Goal: Transaction & Acquisition: Purchase product/service

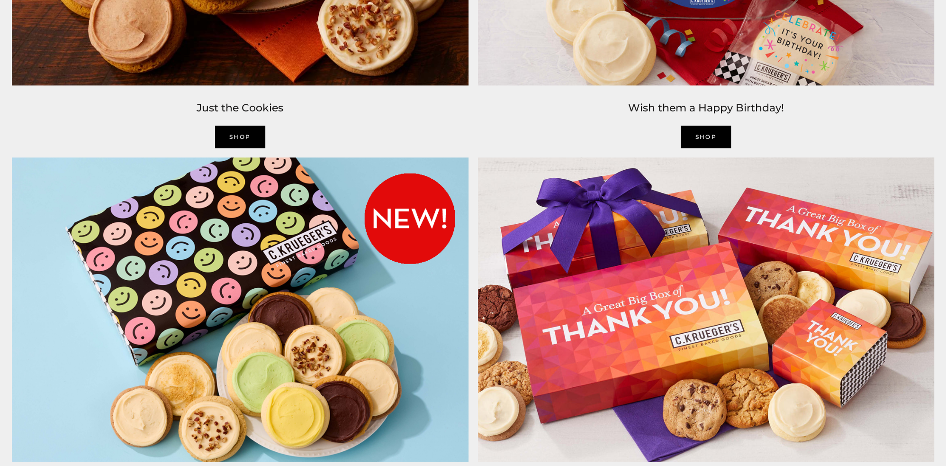
scroll to position [1469, 0]
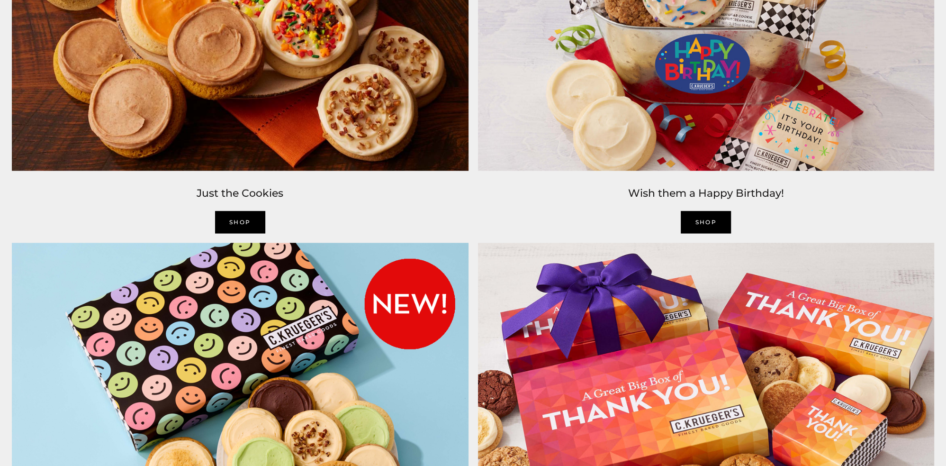
click at [697, 223] on link "SHOP" at bounding box center [706, 222] width 50 height 22
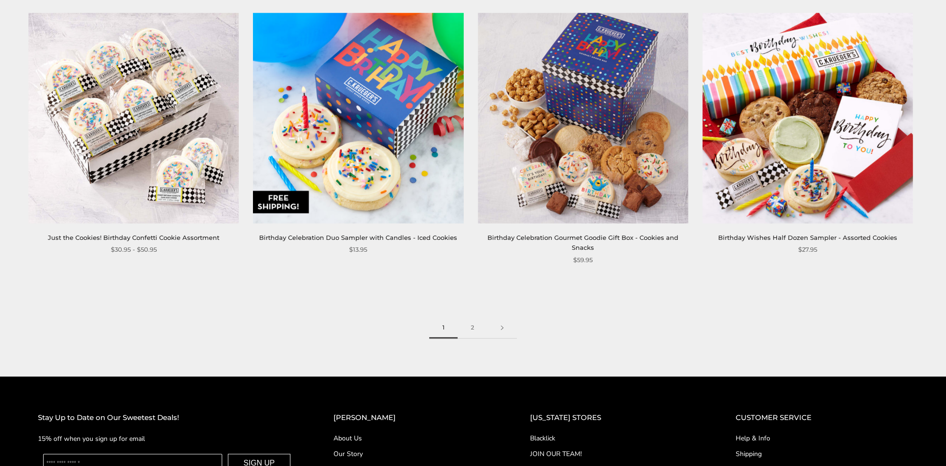
scroll to position [1516, 0]
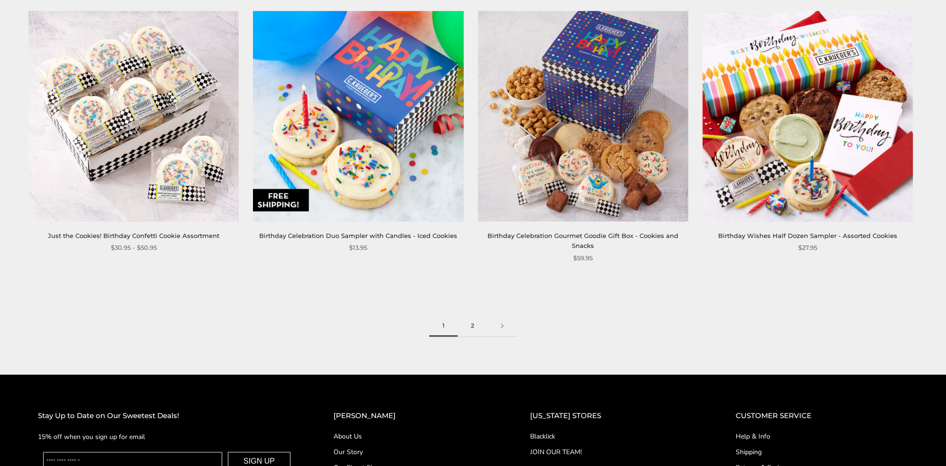
click at [474, 321] on link "2" at bounding box center [473, 325] width 30 height 21
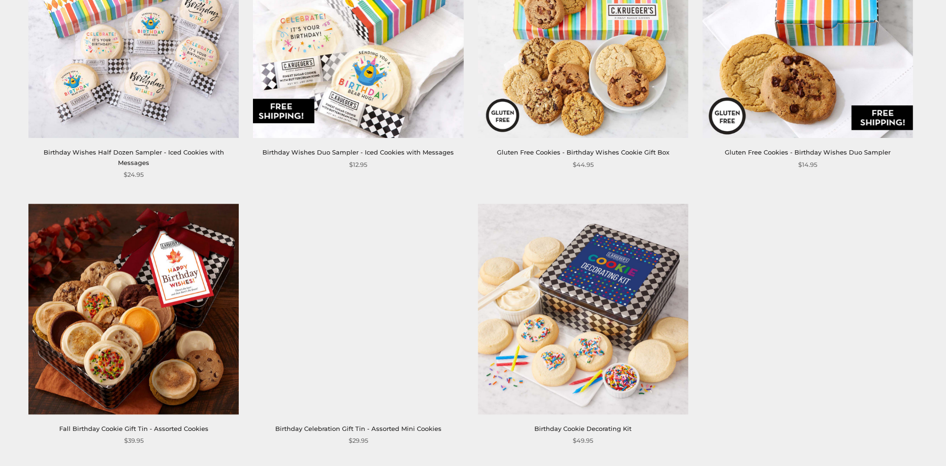
scroll to position [663, 0]
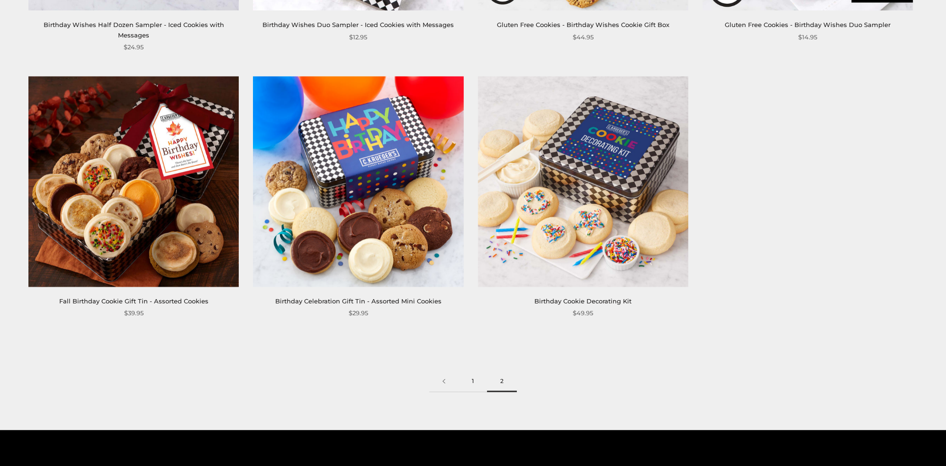
click at [476, 370] on link "1" at bounding box center [473, 380] width 28 height 21
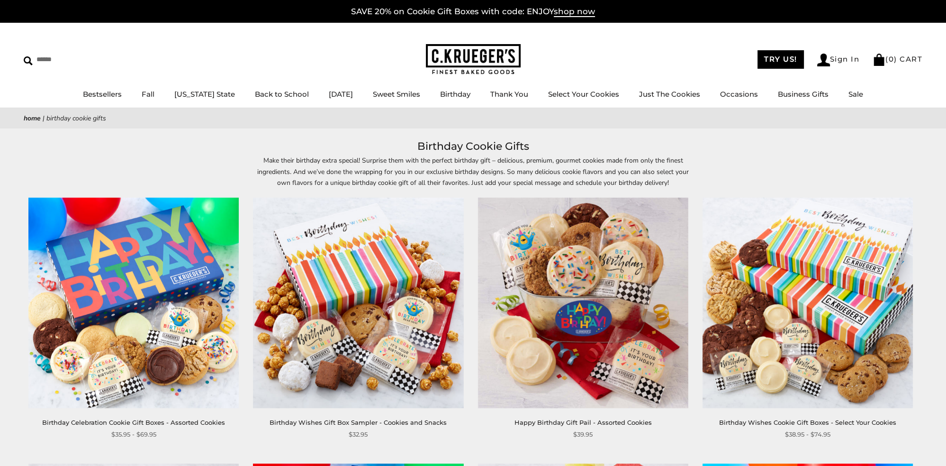
click at [124, 318] on img at bounding box center [133, 303] width 210 height 210
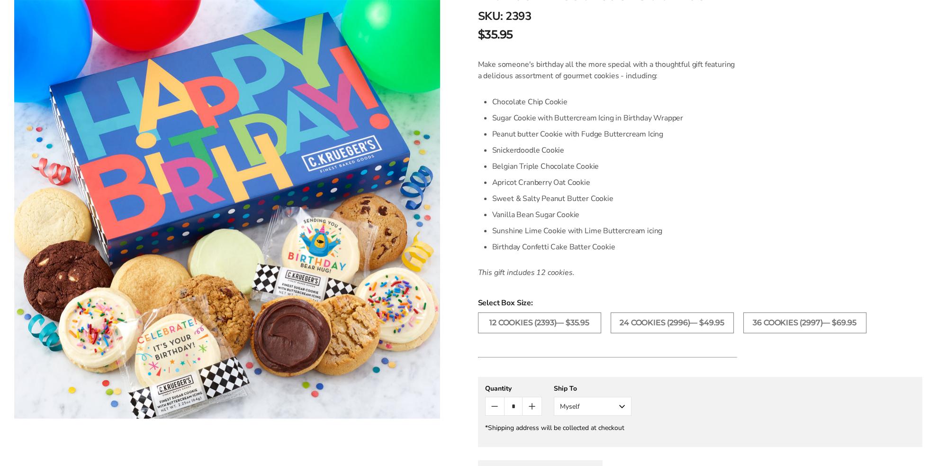
scroll to position [142, 0]
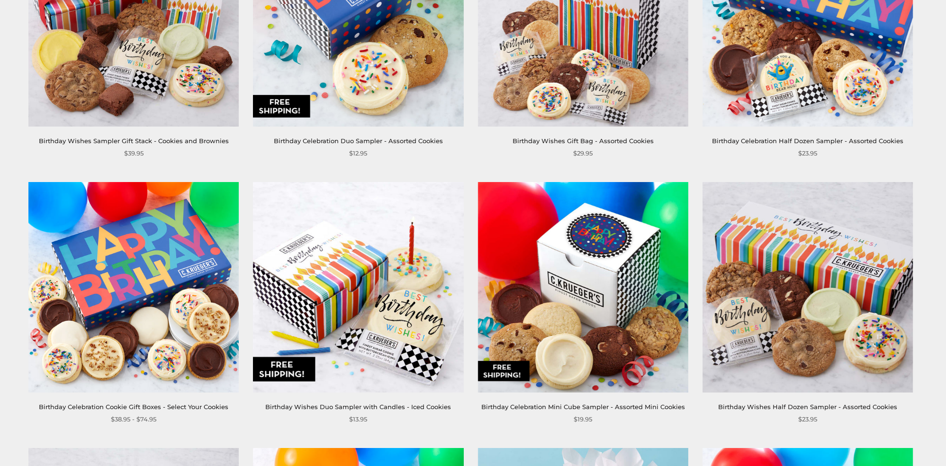
scroll to position [568, 0]
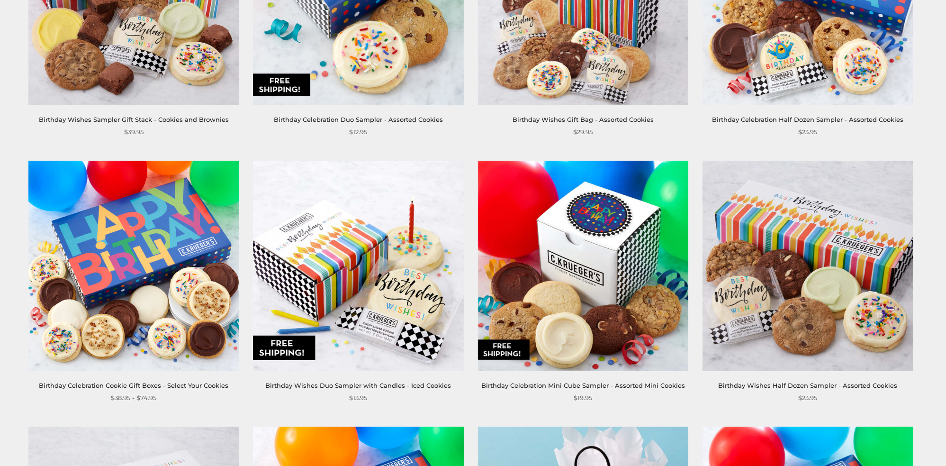
click at [171, 219] on img at bounding box center [133, 266] width 210 height 210
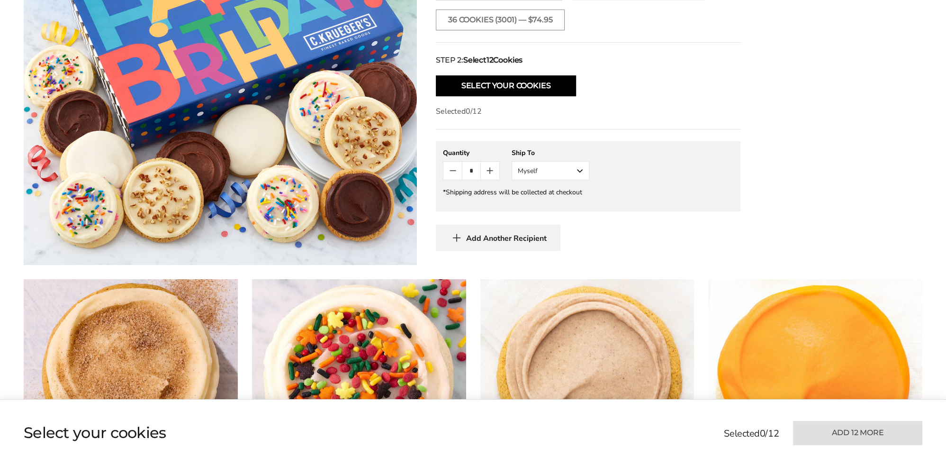
scroll to position [426, 0]
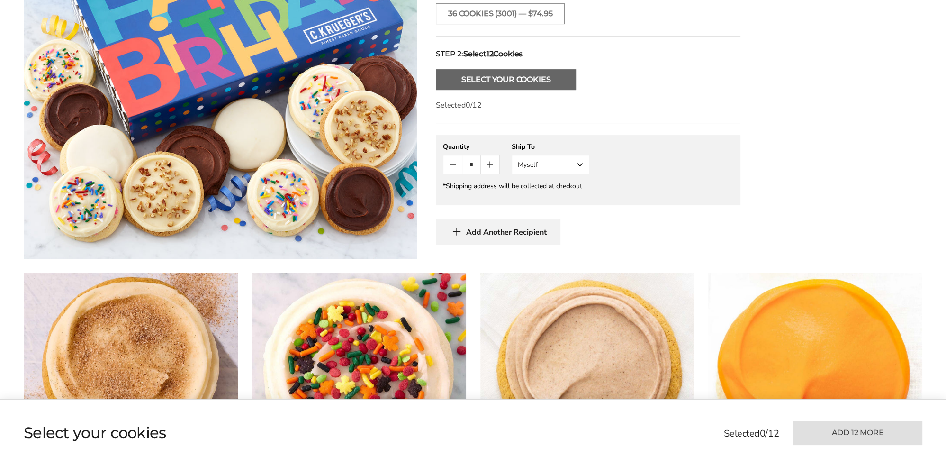
click at [481, 75] on button "Select Your Cookies" at bounding box center [506, 79] width 140 height 21
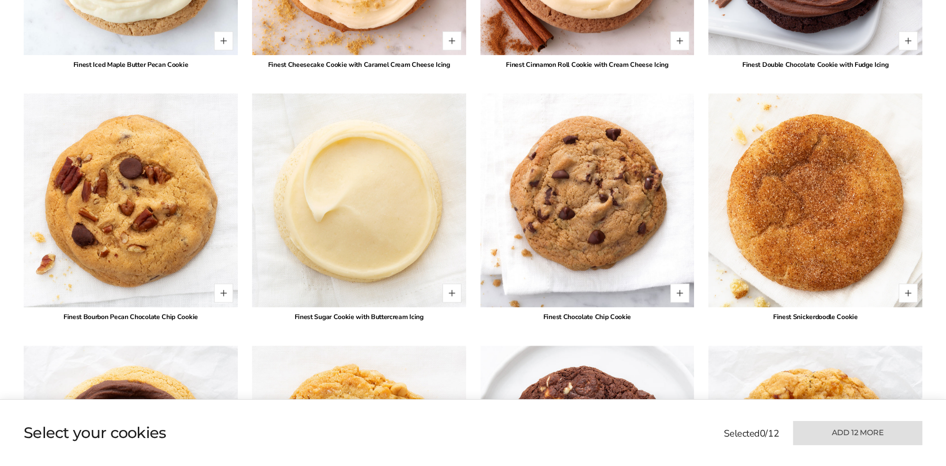
scroll to position [1115, 0]
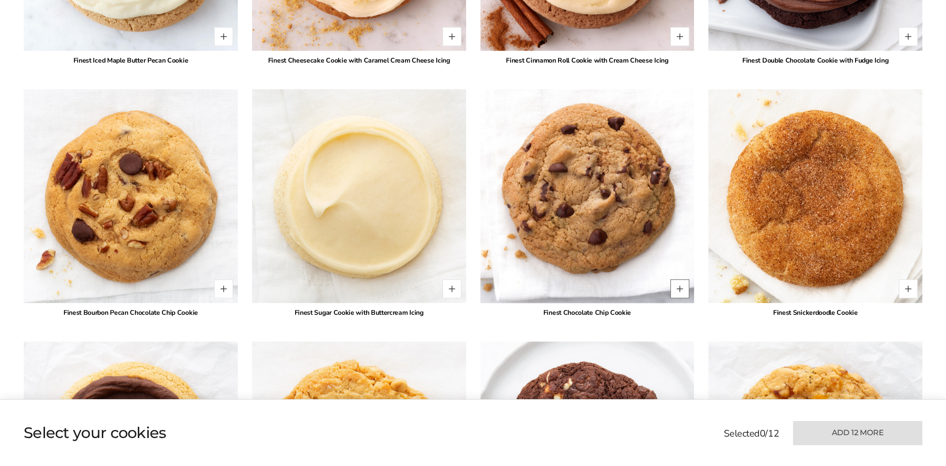
click at [683, 287] on button "Quantity button plus" at bounding box center [679, 288] width 19 height 19
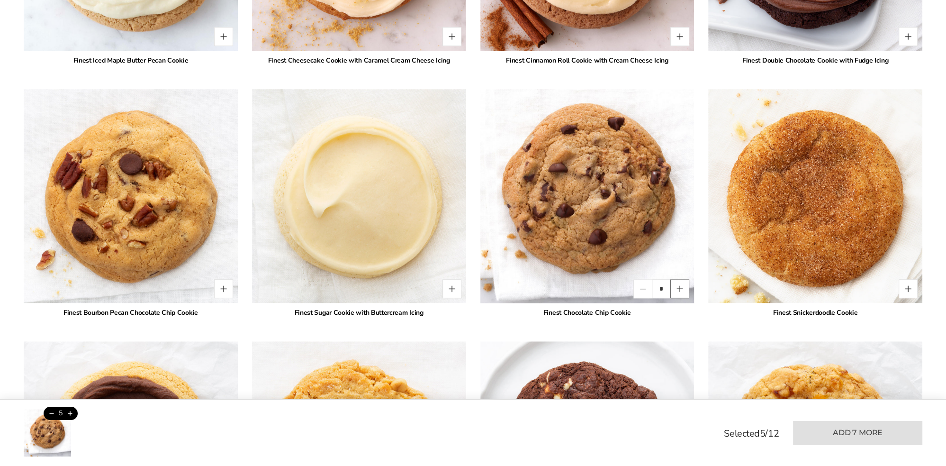
click at [683, 287] on button "Quantity button plus" at bounding box center [679, 288] width 19 height 19
type input "*"
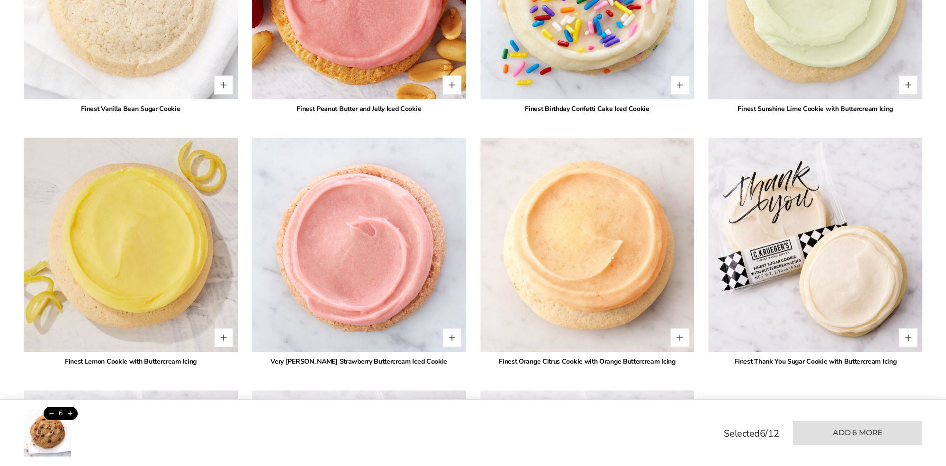
scroll to position [1826, 0]
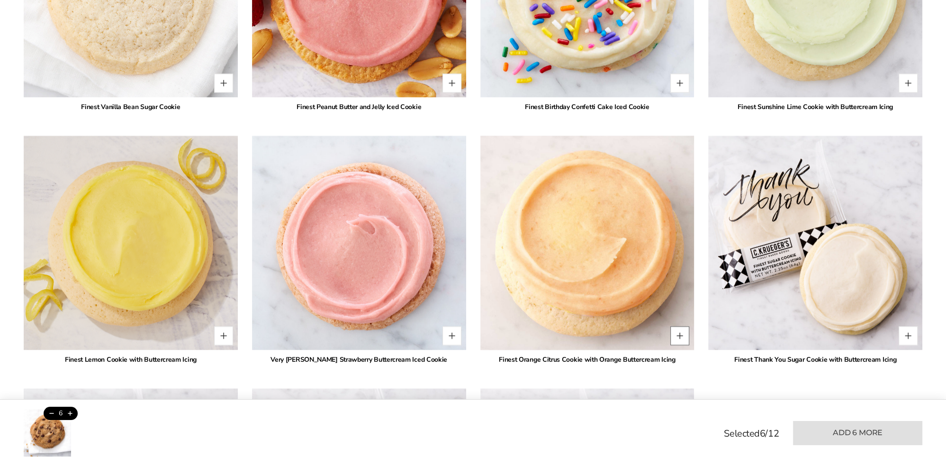
click at [684, 332] on button "Quantity button plus" at bounding box center [679, 335] width 19 height 19
type input "*"
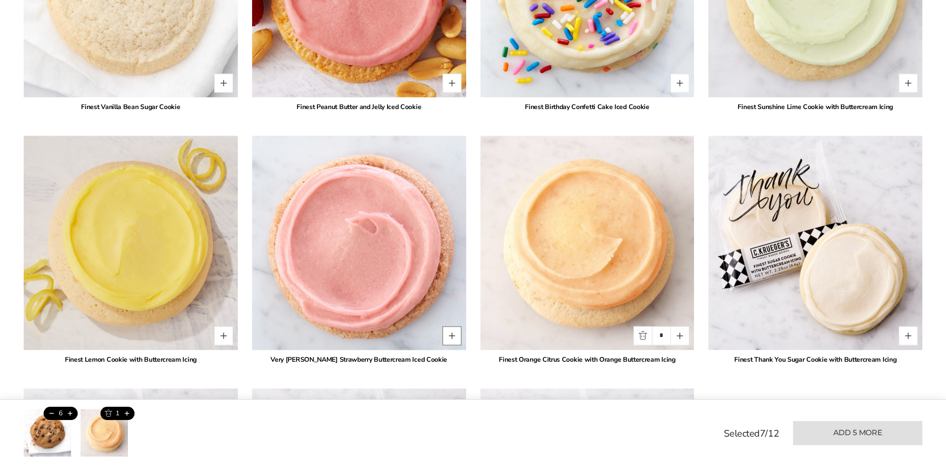
click at [454, 333] on button "Quantity button plus" at bounding box center [451, 335] width 19 height 19
type input "*"
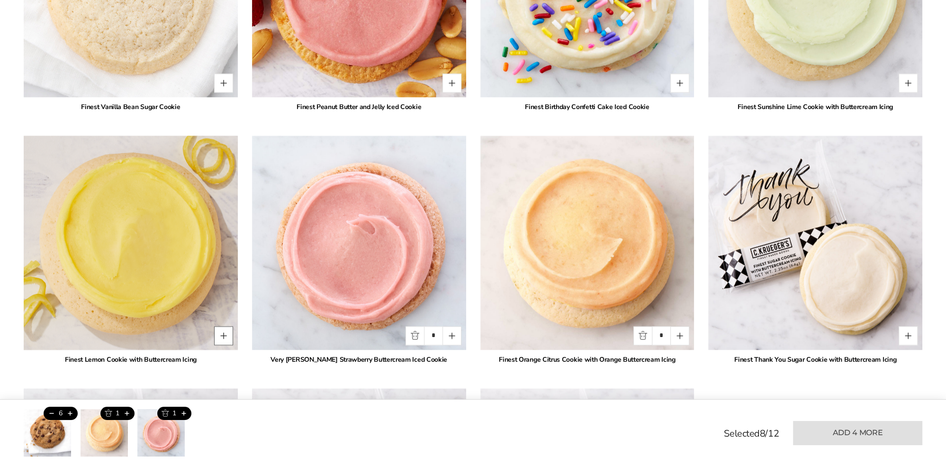
click at [220, 339] on button "Quantity button plus" at bounding box center [223, 335] width 19 height 19
type input "*"
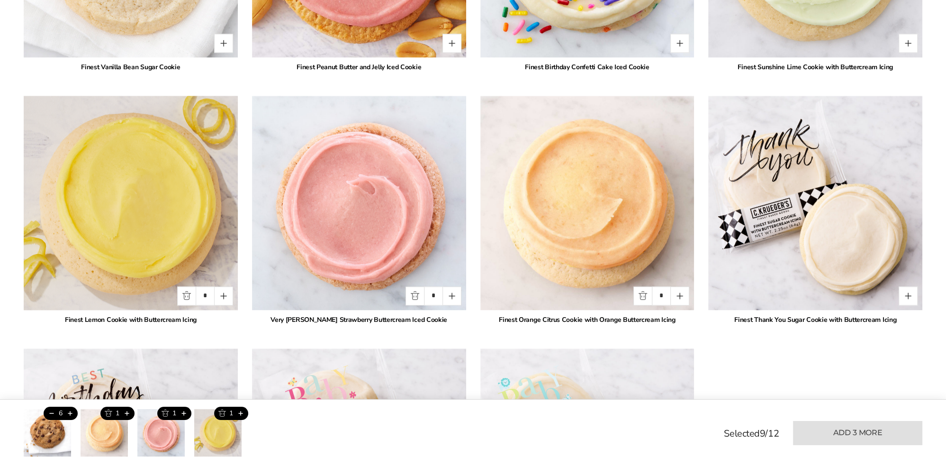
scroll to position [1731, 0]
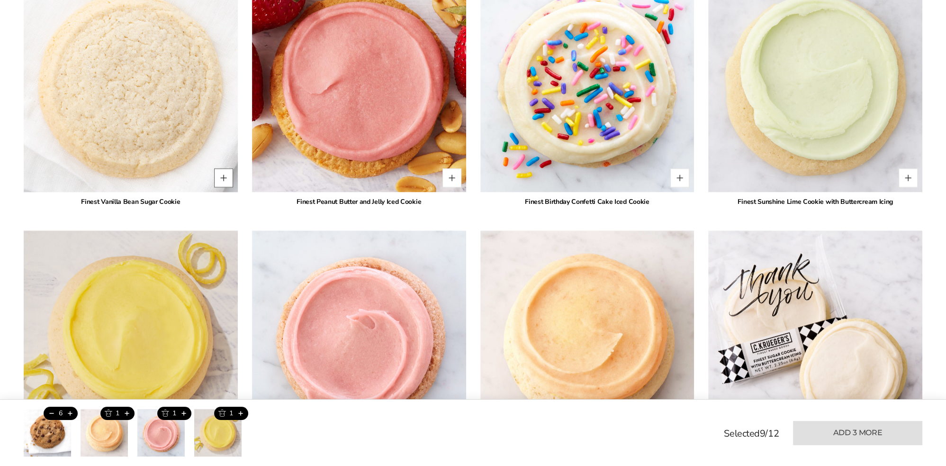
click at [224, 172] on button "Quantity button plus" at bounding box center [223, 177] width 19 height 19
type input "*"
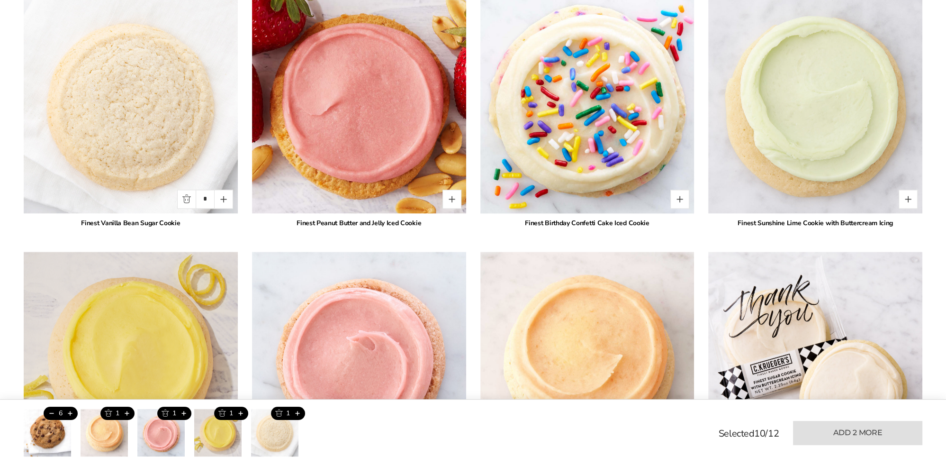
scroll to position [1684, 0]
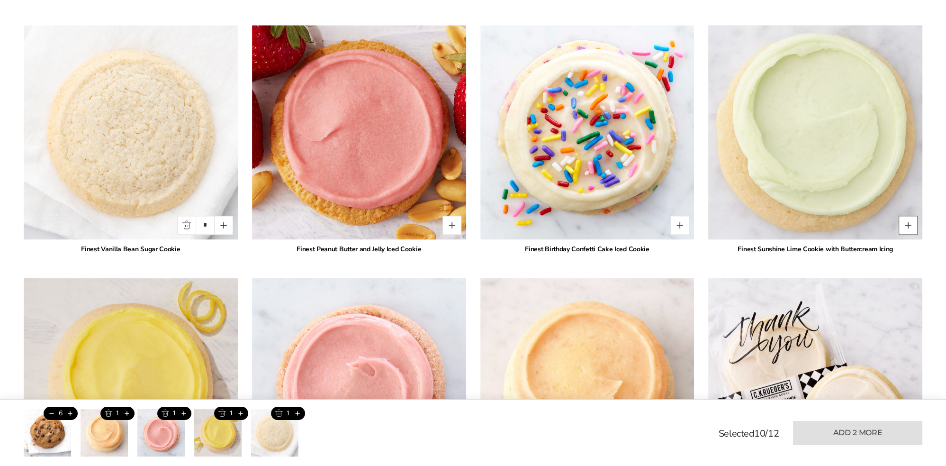
click at [910, 224] on button "Quantity button plus" at bounding box center [908, 225] width 19 height 19
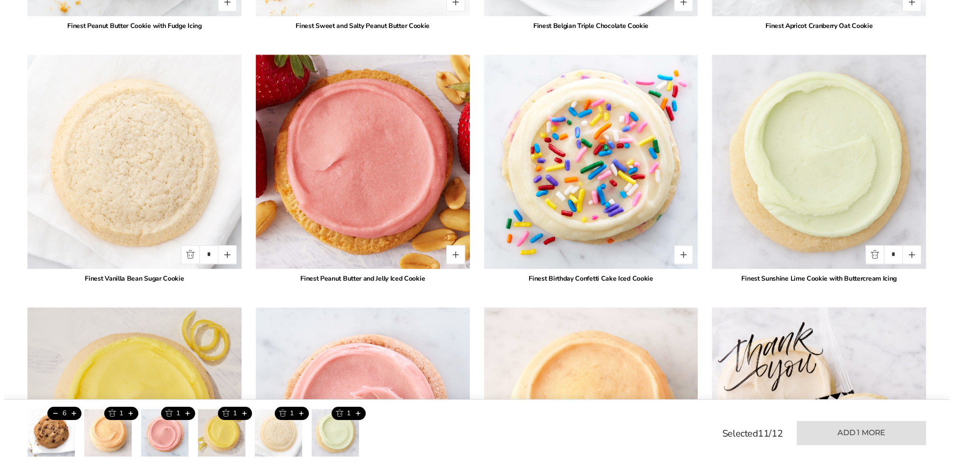
scroll to position [1636, 0]
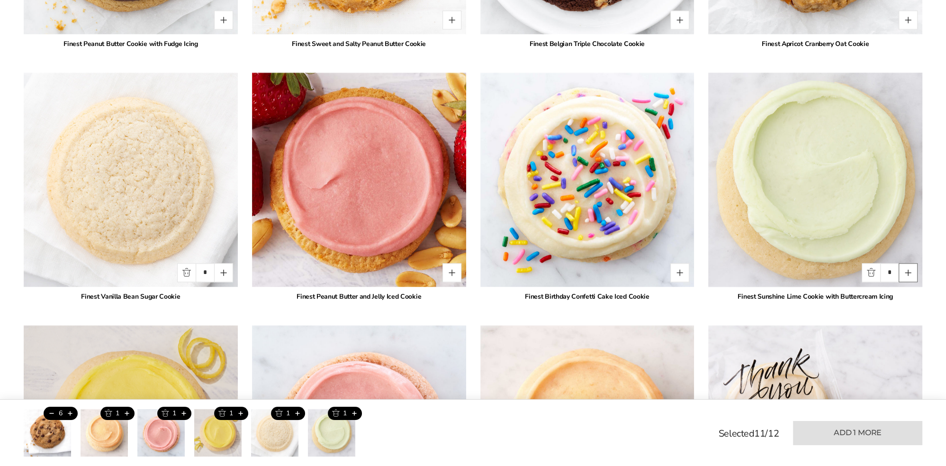
click at [911, 272] on button "Quantity button plus" at bounding box center [908, 272] width 19 height 19
type input "*"
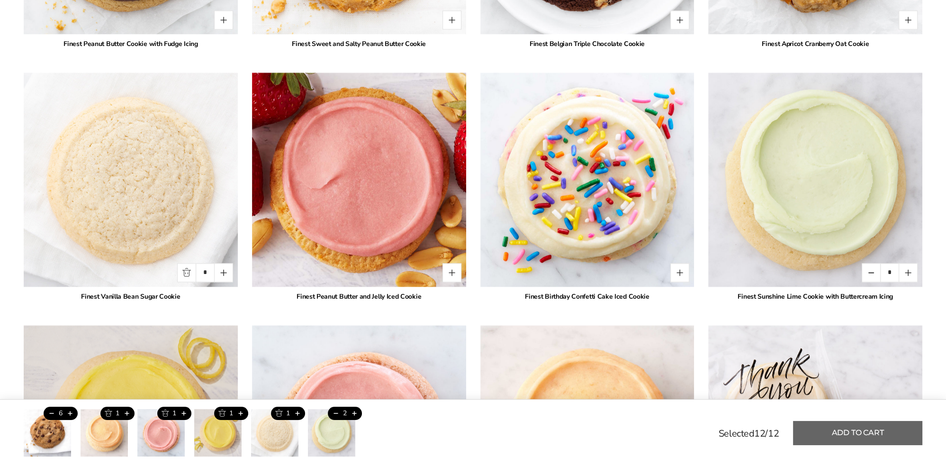
click at [865, 424] on button "Add to cart" at bounding box center [857, 433] width 129 height 24
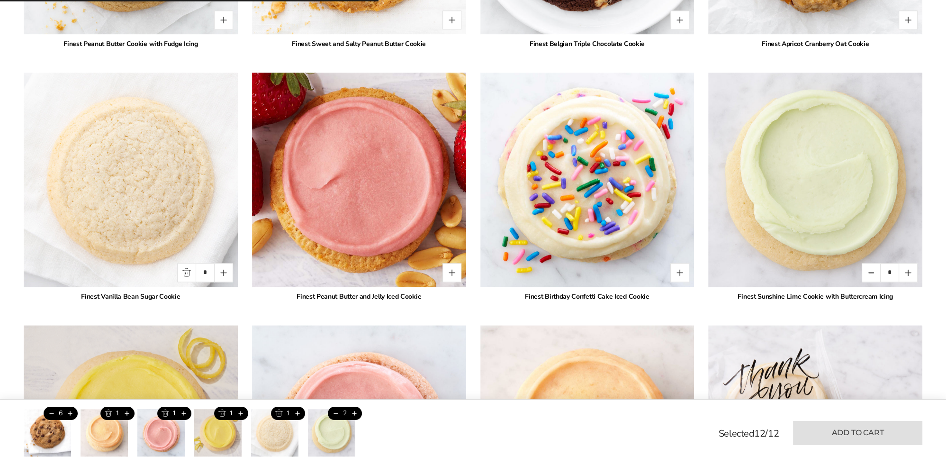
type input "*"
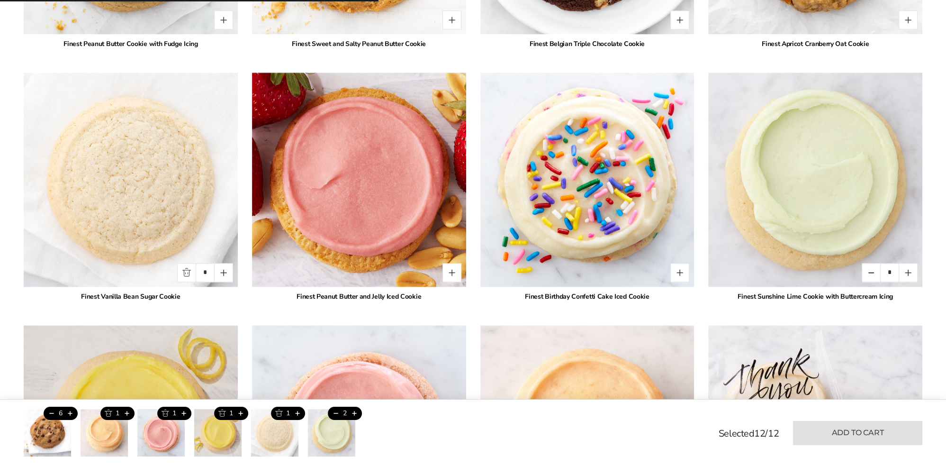
type input "*"
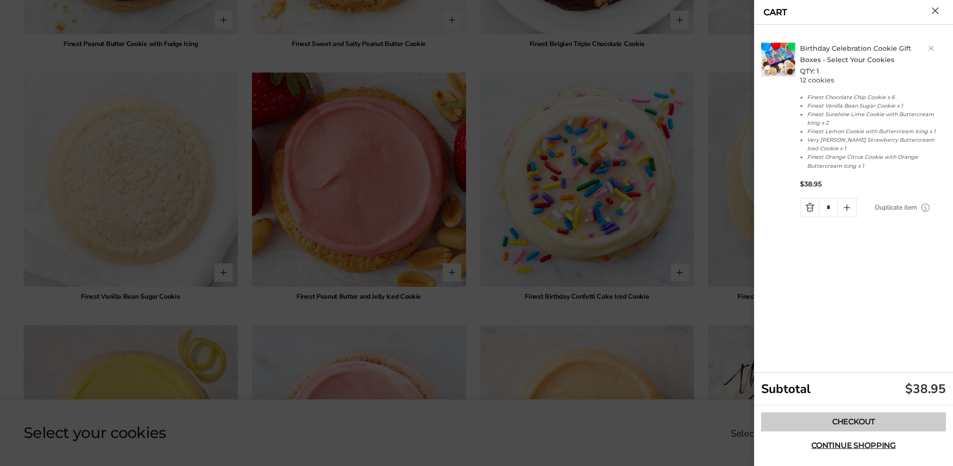
click at [857, 421] on link "Checkout" at bounding box center [853, 421] width 185 height 19
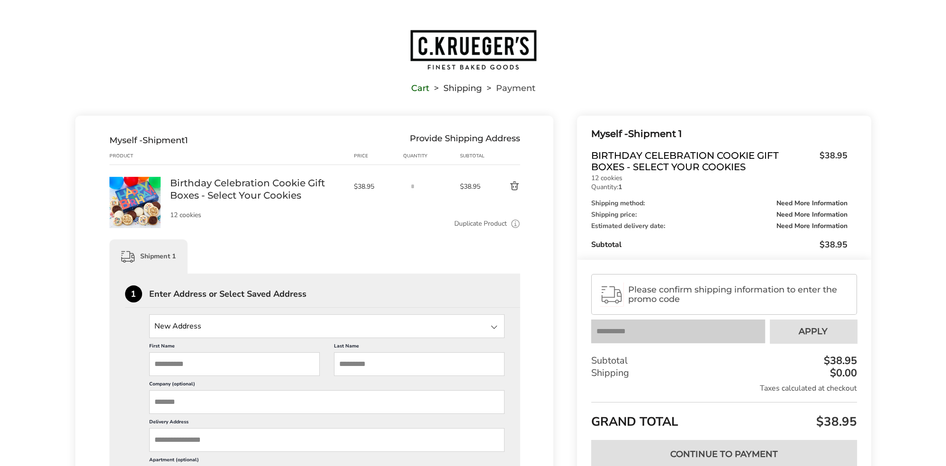
click at [669, 293] on span "Please confirm shipping information to enter the promo code" at bounding box center [738, 294] width 220 height 19
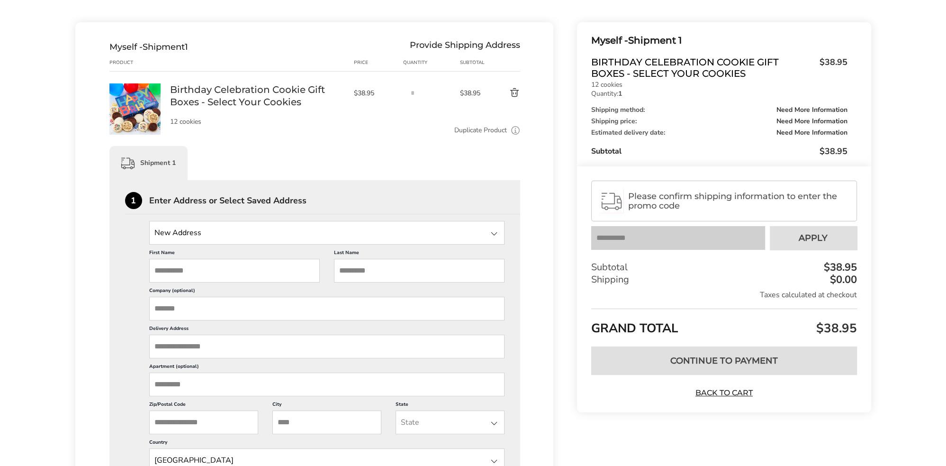
scroll to position [95, 0]
click at [226, 271] on input "First Name" at bounding box center [234, 269] width 171 height 24
type input "******"
type input "*"
click at [373, 272] on input "Last Name" at bounding box center [419, 269] width 171 height 24
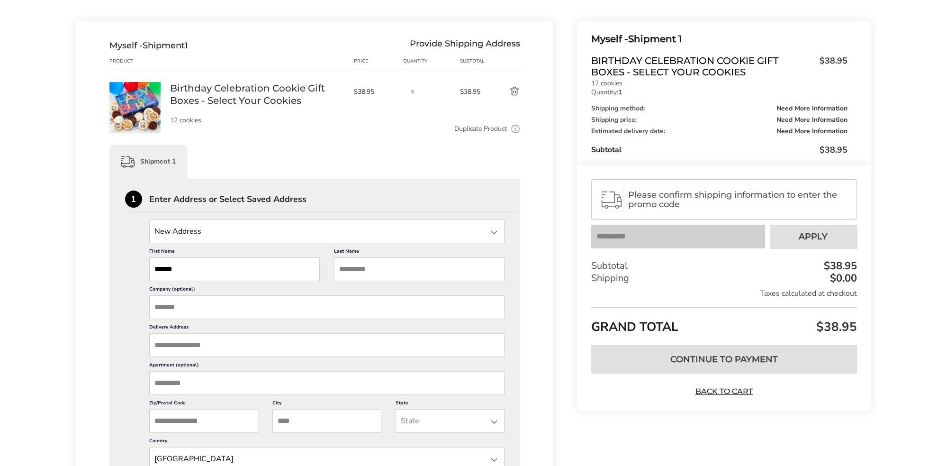
click at [271, 305] on input "Company (optional)" at bounding box center [327, 307] width 356 height 24
click at [192, 353] on input "Delivery Address" at bounding box center [327, 345] width 356 height 24
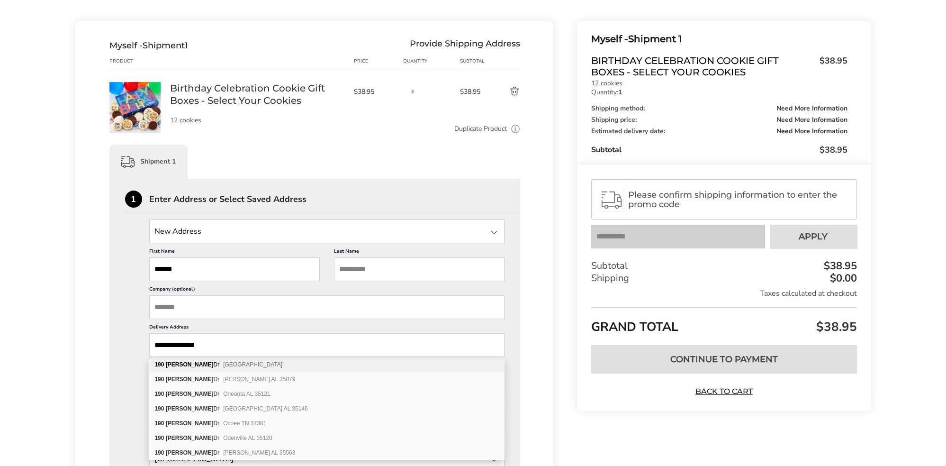
type input "**********"
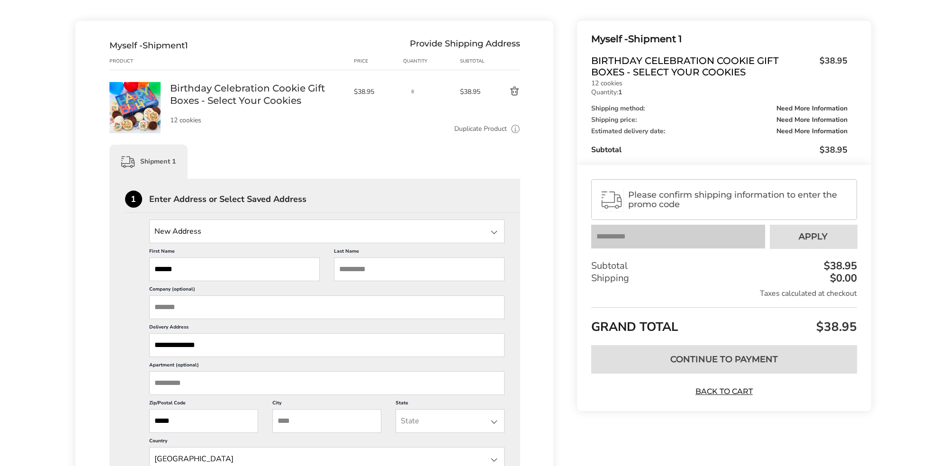
type input "*****"
type input "*"
type input "**********"
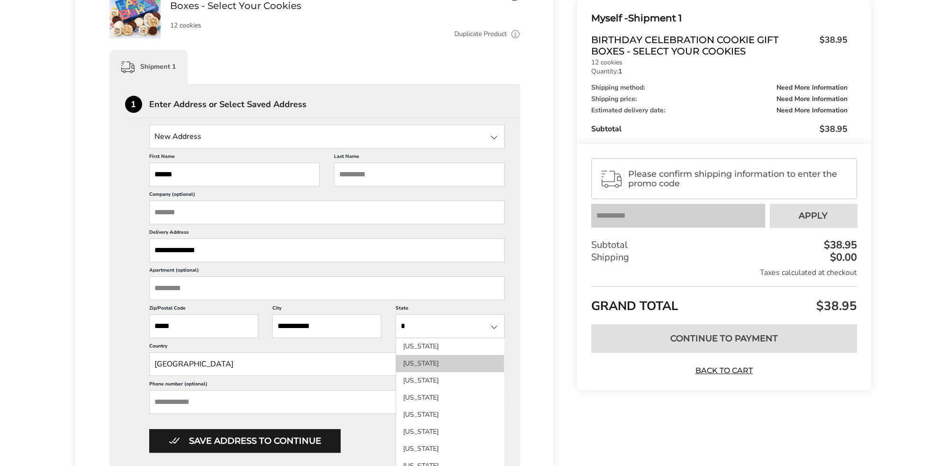
scroll to position [142, 0]
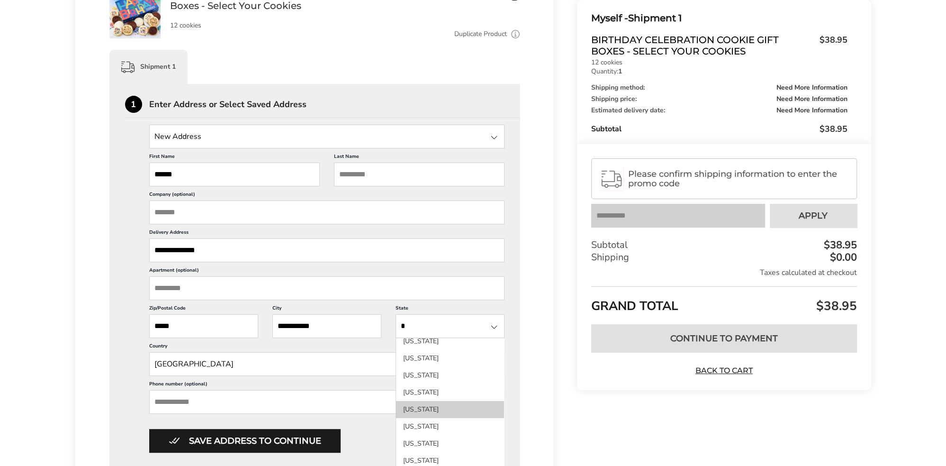
type input "*"
click at [434, 418] on li "[US_STATE]" at bounding box center [450, 409] width 108 height 17
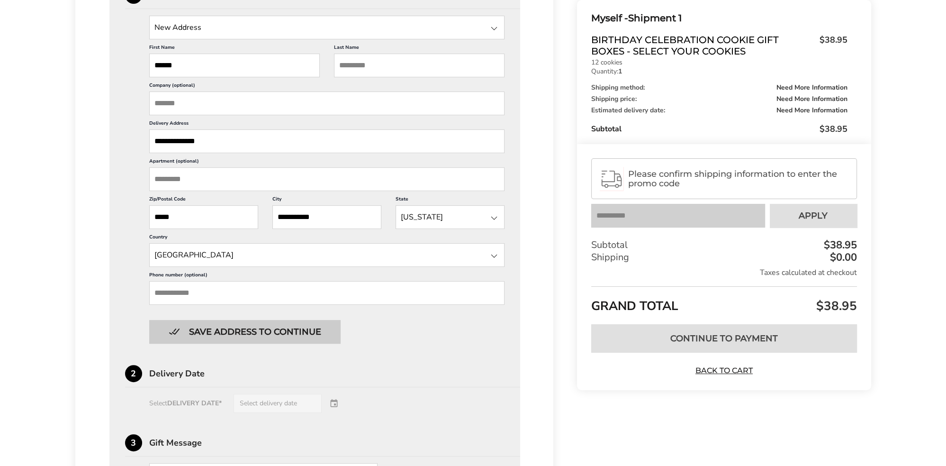
scroll to position [332, 0]
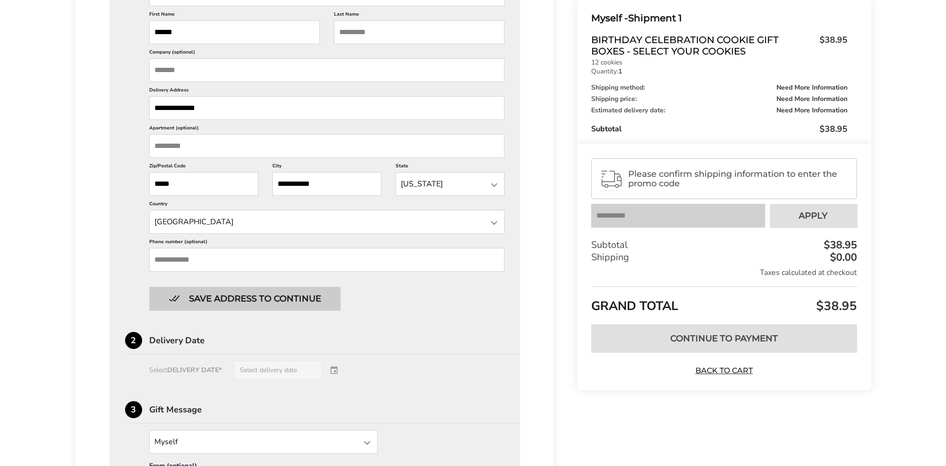
click at [265, 298] on button "Save address to continue" at bounding box center [244, 299] width 191 height 24
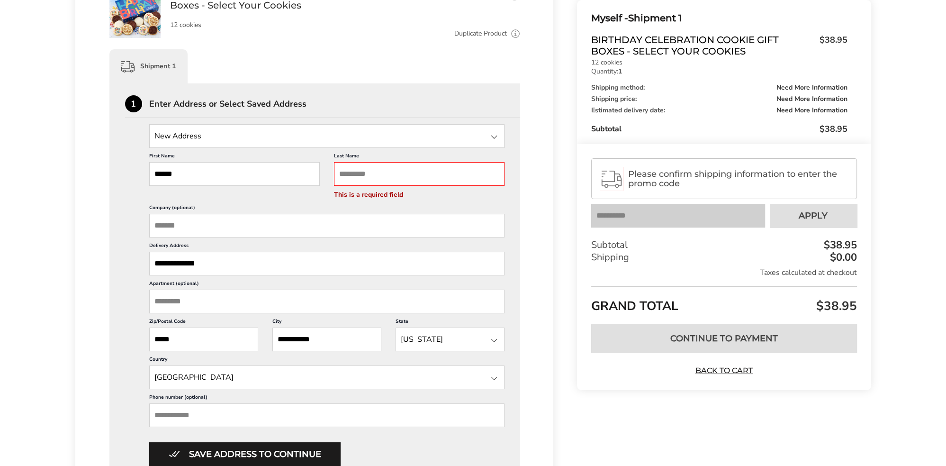
scroll to position [189, 0]
drag, startPoint x: 393, startPoint y: 176, endPoint x: 400, endPoint y: 176, distance: 7.1
click at [393, 176] on input "Last Name" at bounding box center [419, 174] width 171 height 24
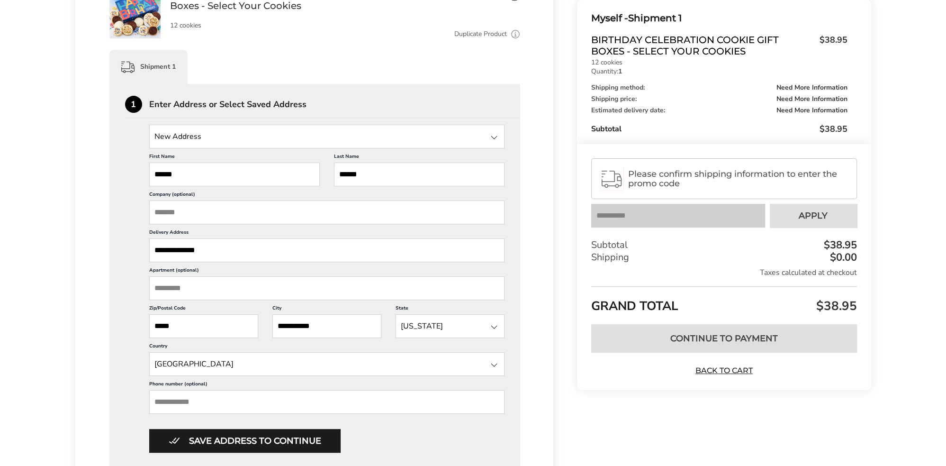
type input "******"
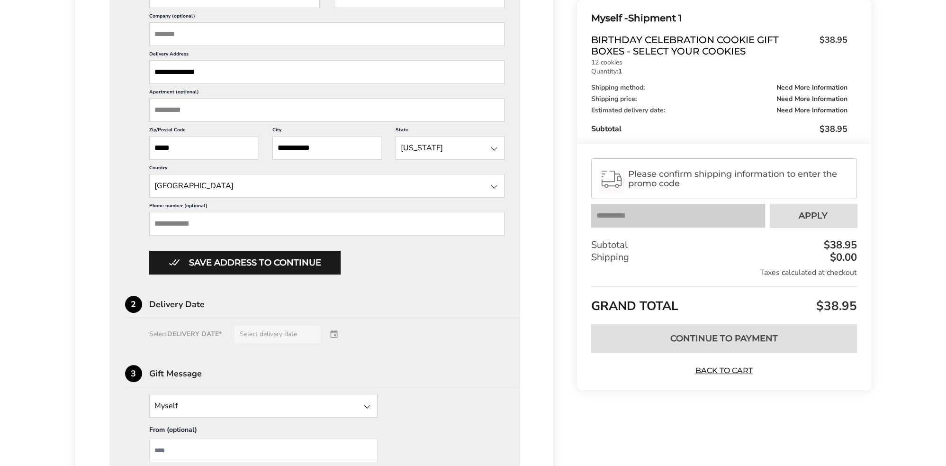
scroll to position [426, 0]
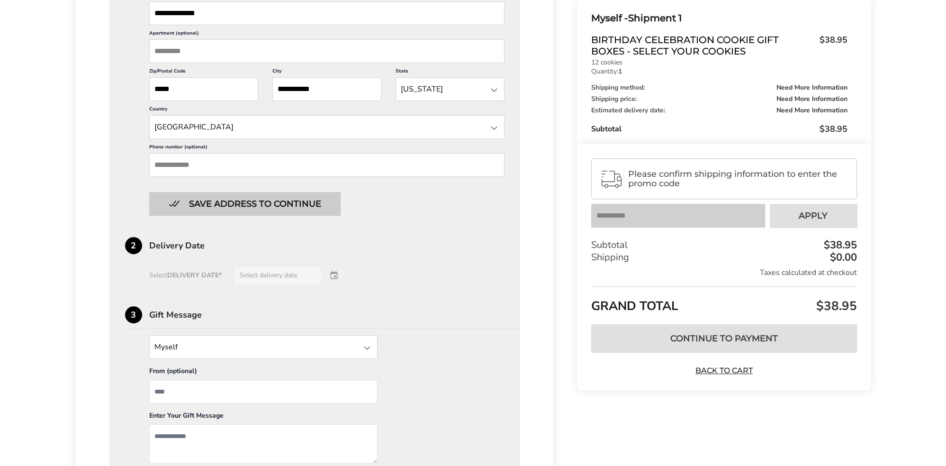
click at [252, 207] on button "Save address to continue" at bounding box center [244, 204] width 191 height 24
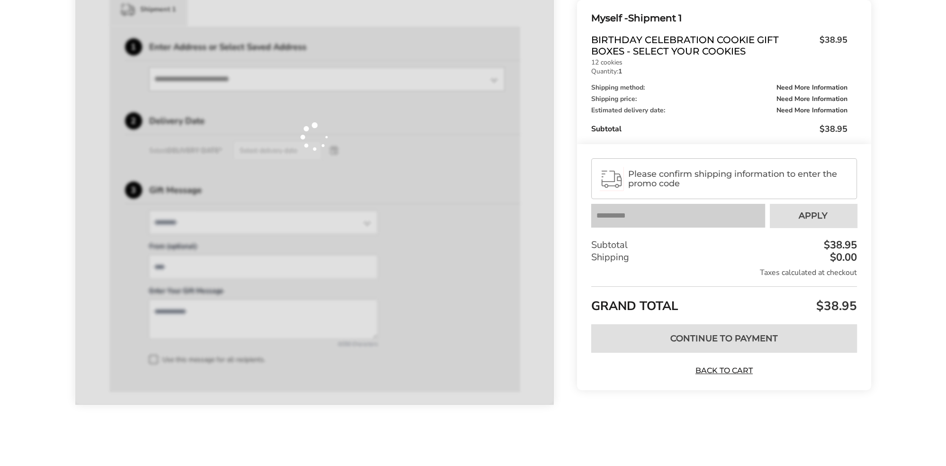
scroll to position [246, 0]
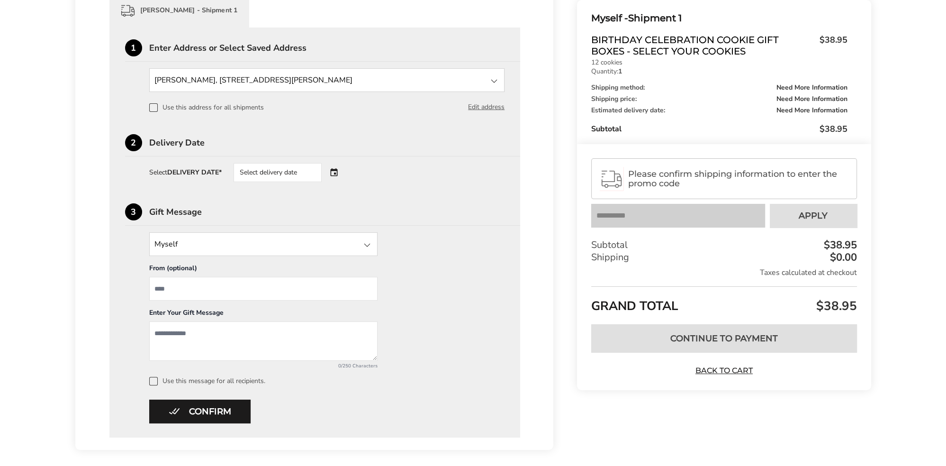
click at [332, 171] on div "Select delivery date" at bounding box center [291, 172] width 115 height 19
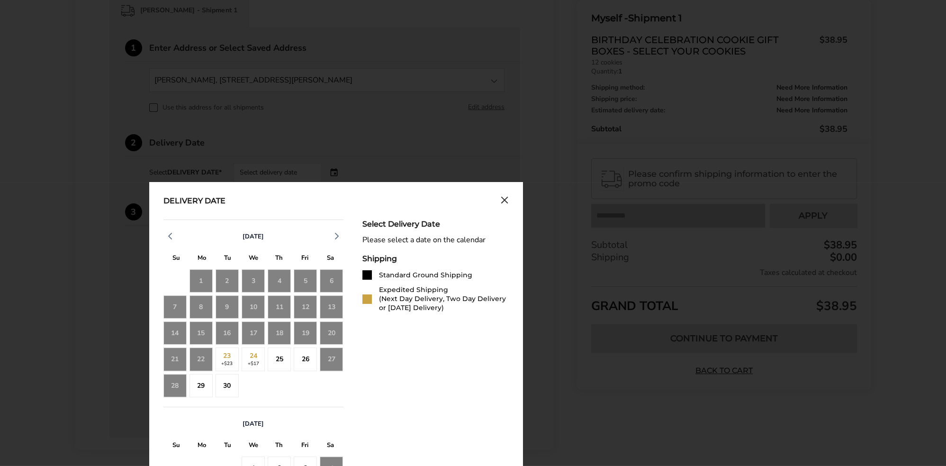
click at [505, 200] on icon "Close calendar" at bounding box center [505, 200] width 6 height 6
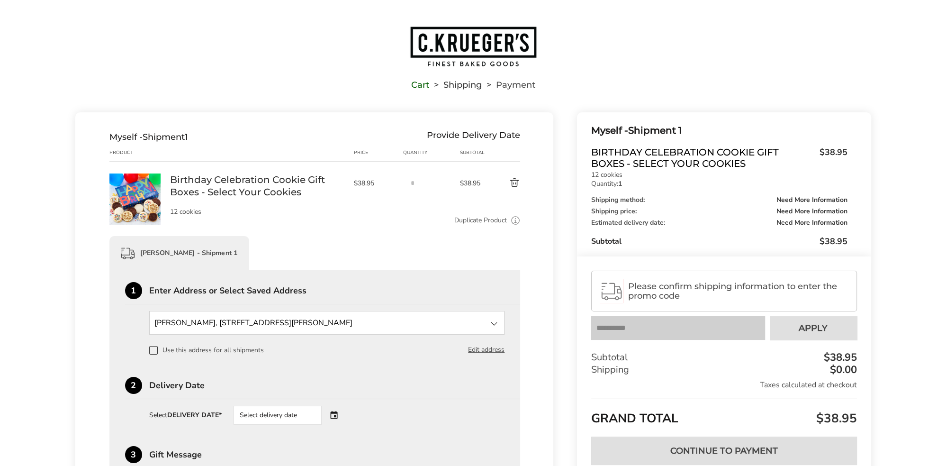
scroll to position [0, 0]
